Goal: Task Accomplishment & Management: Complete application form

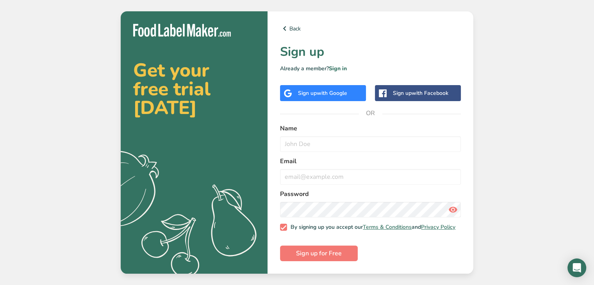
click at [328, 91] on span "with Google" at bounding box center [332, 93] width 30 height 7
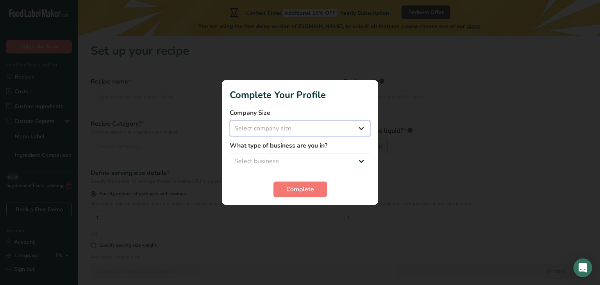
click at [303, 128] on select "Select company size Fewer than 10 Employees 10 to 50 Employees 51 to 500 Employ…" at bounding box center [300, 129] width 141 height 16
select select "1"
click at [230, 121] on select "Select company size Fewer than 10 Employees 10 to 50 Employees 51 to 500 Employ…" at bounding box center [300, 129] width 141 height 16
click at [295, 145] on label "What type of business are you in?" at bounding box center [300, 145] width 141 height 9
click at [290, 157] on select "Select business Packaged Food Manufacturer Restaurant & Cafe Bakery Meal Plans …" at bounding box center [300, 162] width 141 height 16
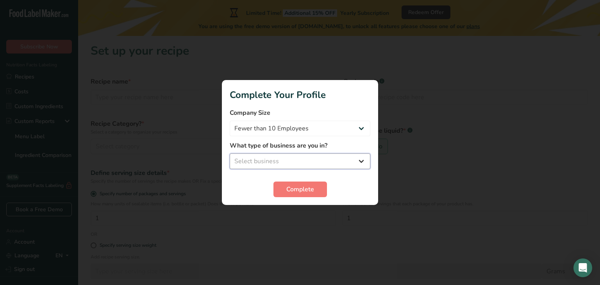
select select "8"
click at [230, 154] on select "Select business Packaged Food Manufacturer Restaurant & Cafe Bakery Meal Plans …" at bounding box center [300, 162] width 141 height 16
click at [302, 192] on span "Complete" at bounding box center [300, 189] width 28 height 9
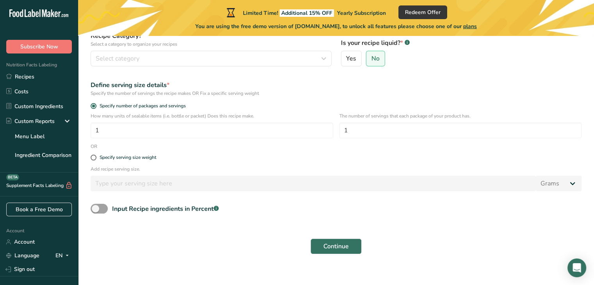
scroll to position [95, 0]
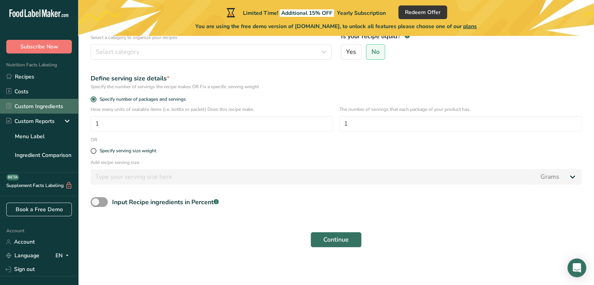
click at [30, 108] on link "Custom Ingredients" at bounding box center [39, 106] width 78 height 15
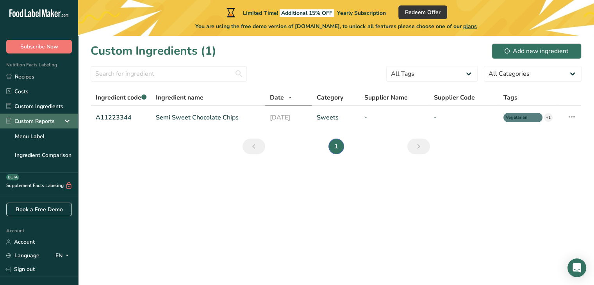
click at [30, 124] on div "Custom Reports" at bounding box center [30, 121] width 48 height 8
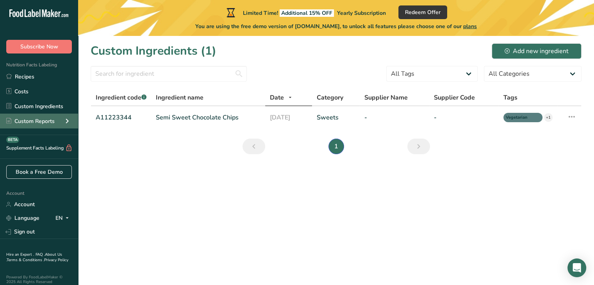
click at [34, 119] on div "Custom Reports" at bounding box center [30, 121] width 48 height 8
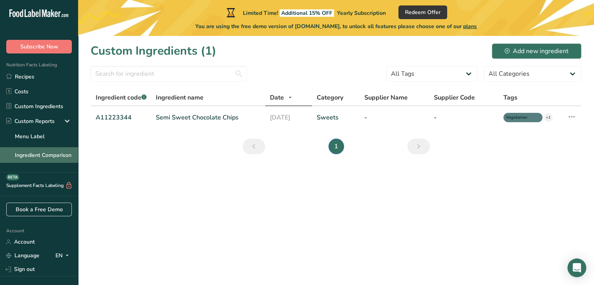
click at [41, 152] on link "Ingredient Comparison" at bounding box center [39, 155] width 78 height 16
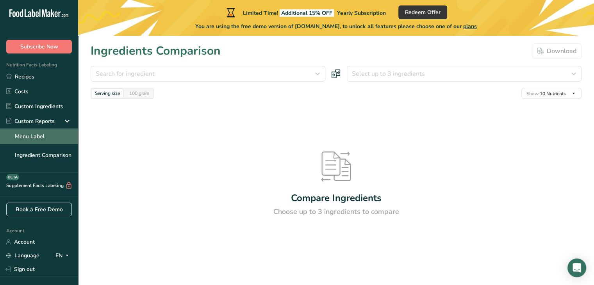
click at [38, 129] on link "Menu Label" at bounding box center [39, 137] width 78 height 16
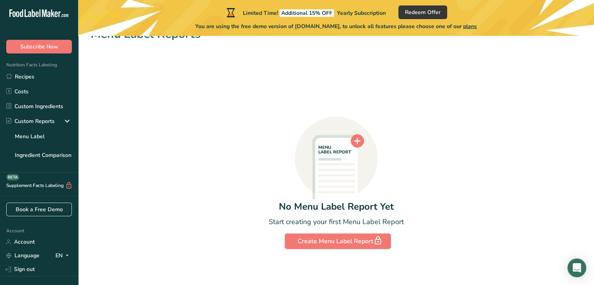
scroll to position [18, 0]
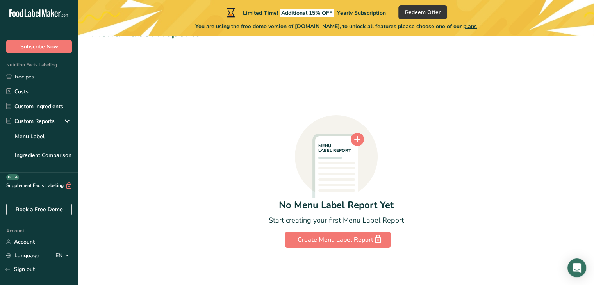
click at [34, 188] on div "Supplement Facts Labeling BETA" at bounding box center [36, 186] width 73 height 8
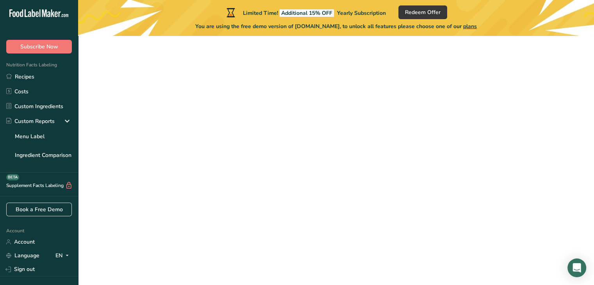
scroll to position [95, 0]
